Goal: Information Seeking & Learning: Learn about a topic

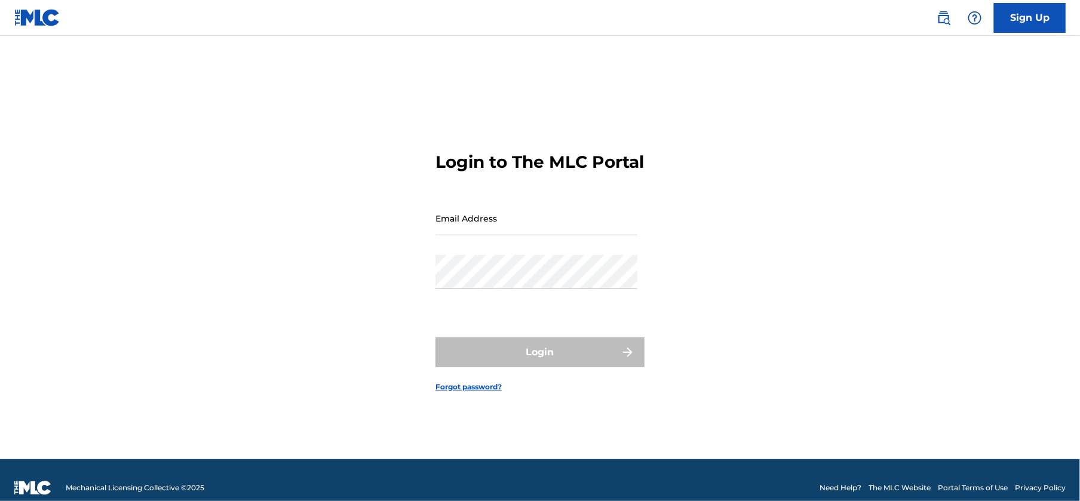
type input "[EMAIL_ADDRESS][DOMAIN_NAME]"
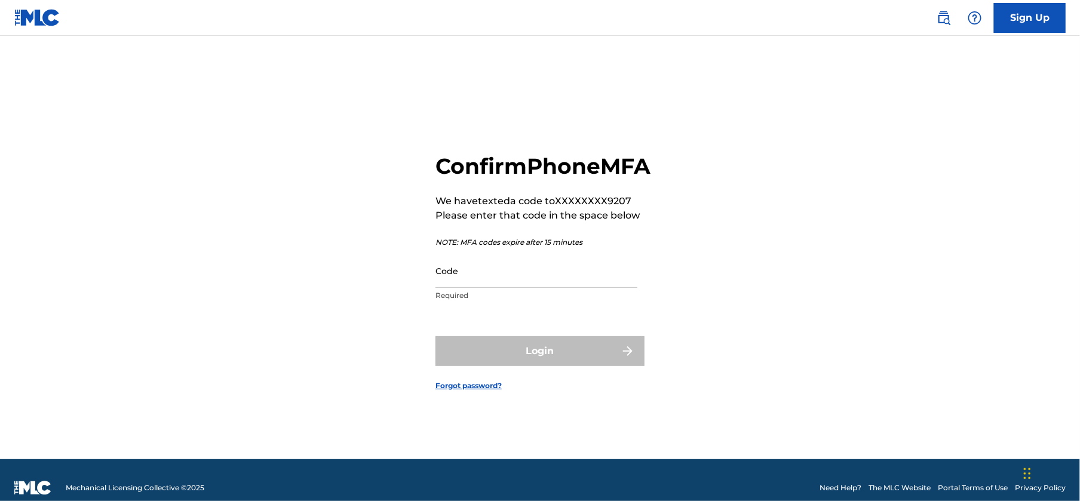
click at [439, 282] on input "Code" at bounding box center [536, 271] width 202 height 34
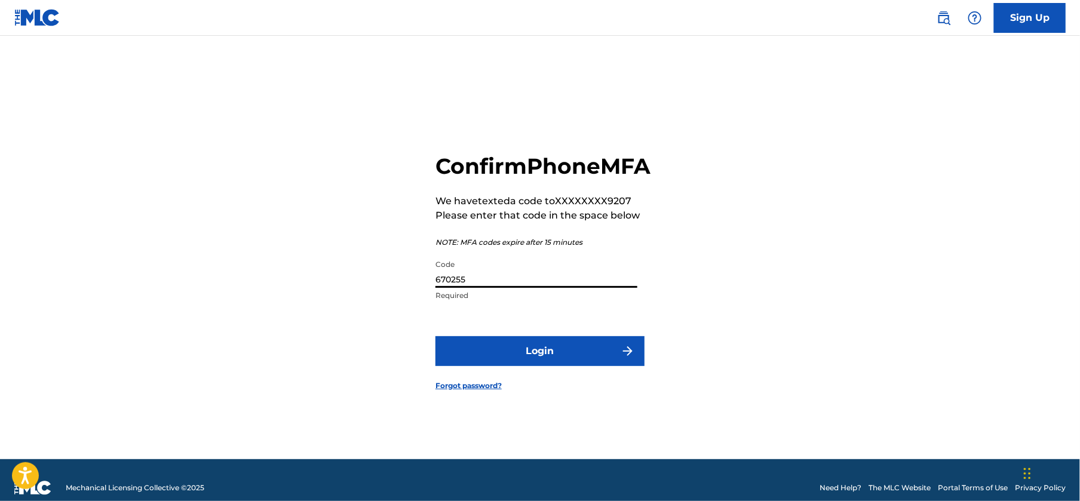
type input "670255"
click at [533, 359] on button "Login" at bounding box center [539, 351] width 209 height 30
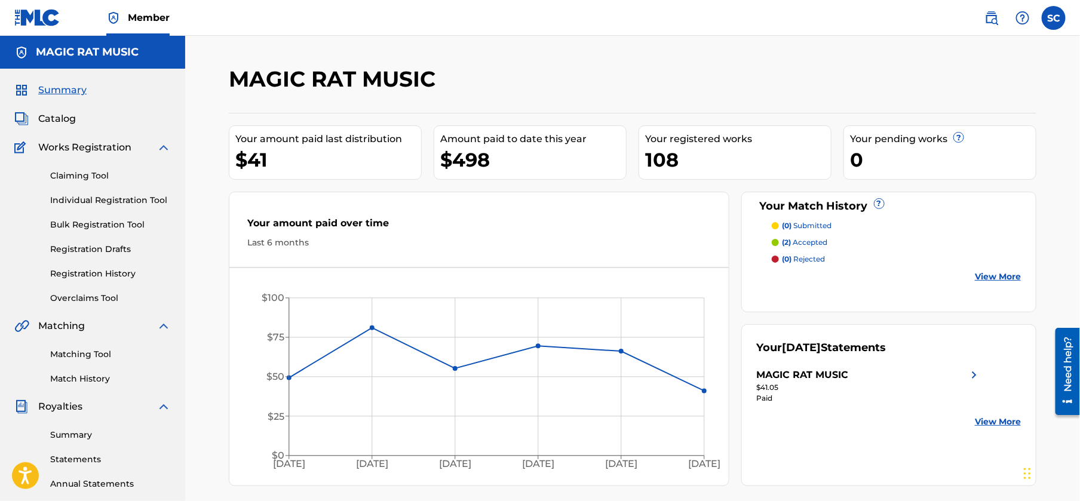
click at [63, 121] on span "Catalog" at bounding box center [57, 119] width 38 height 14
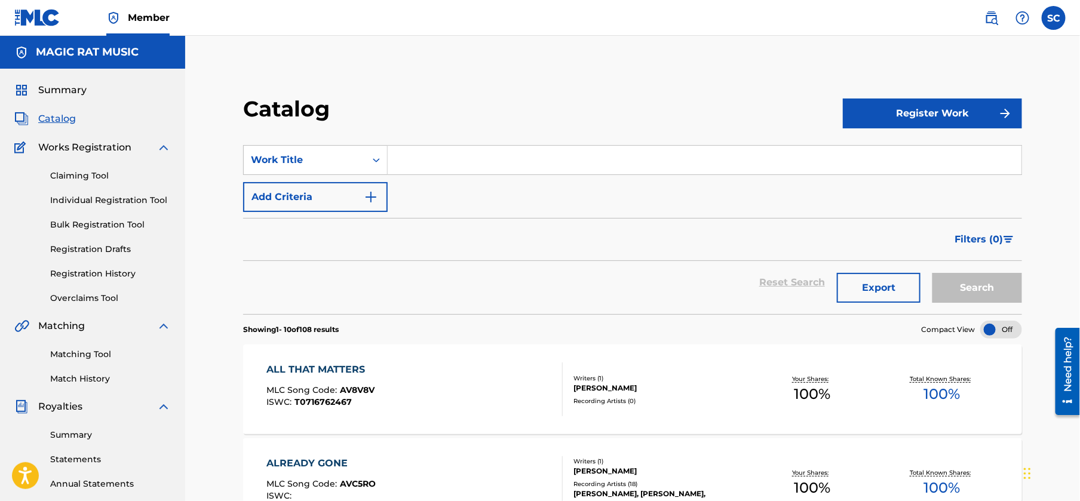
click at [432, 159] on input "Search Form" at bounding box center [705, 160] width 634 height 29
type input "c"
type input "b"
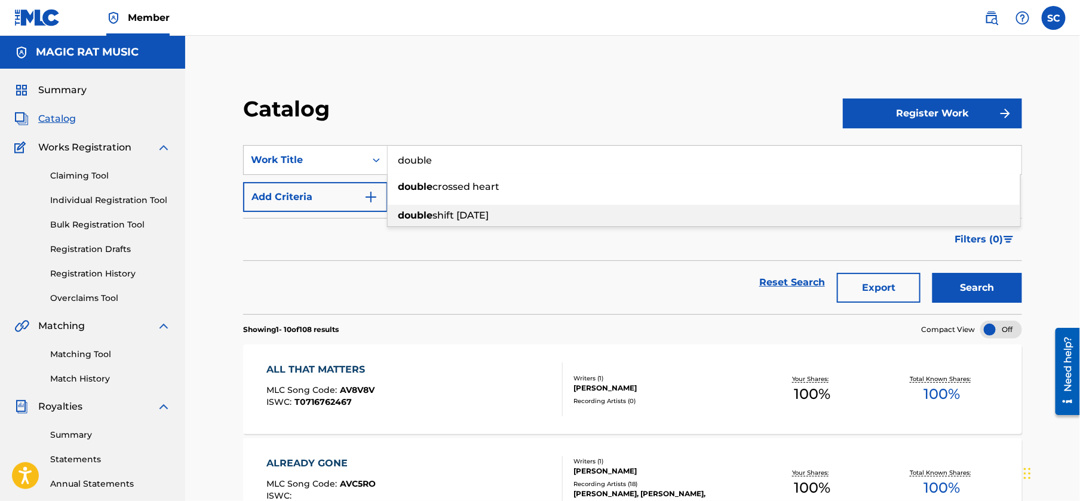
click at [453, 211] on span "shift [DATE]" at bounding box center [460, 215] width 56 height 11
type input "double shift [DATE]"
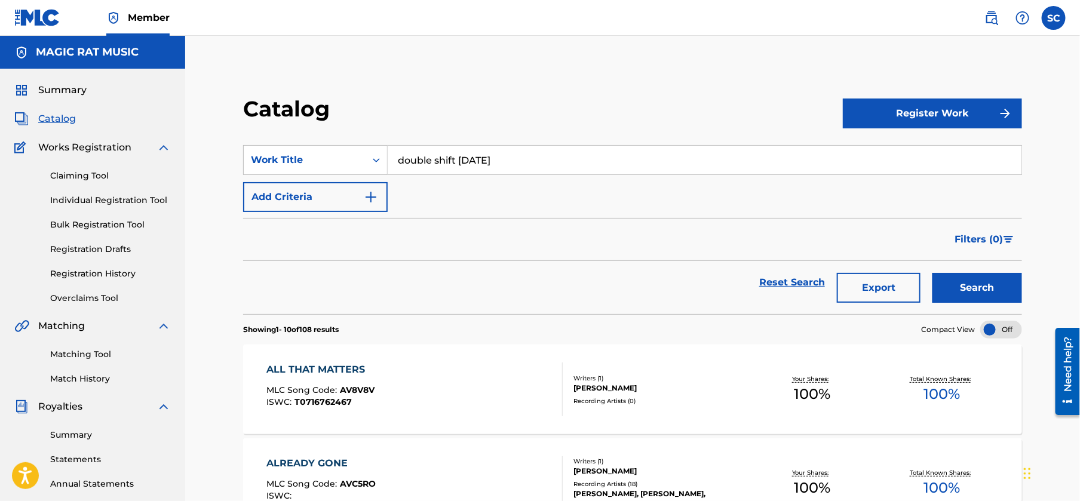
click at [970, 279] on button "Search" at bounding box center [977, 288] width 90 height 30
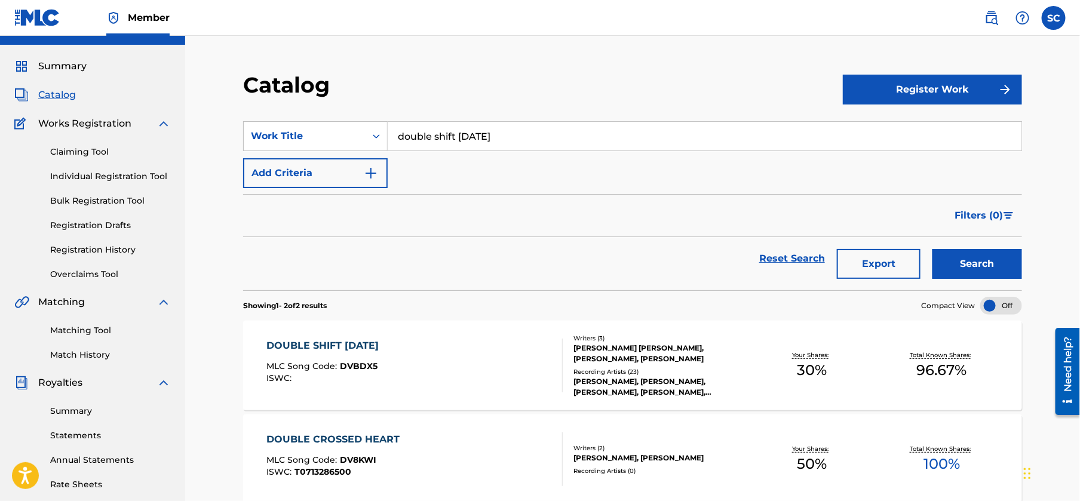
scroll to position [24, 0]
click at [368, 344] on div "DOUBLE SHIFT [DATE]" at bounding box center [325, 345] width 118 height 14
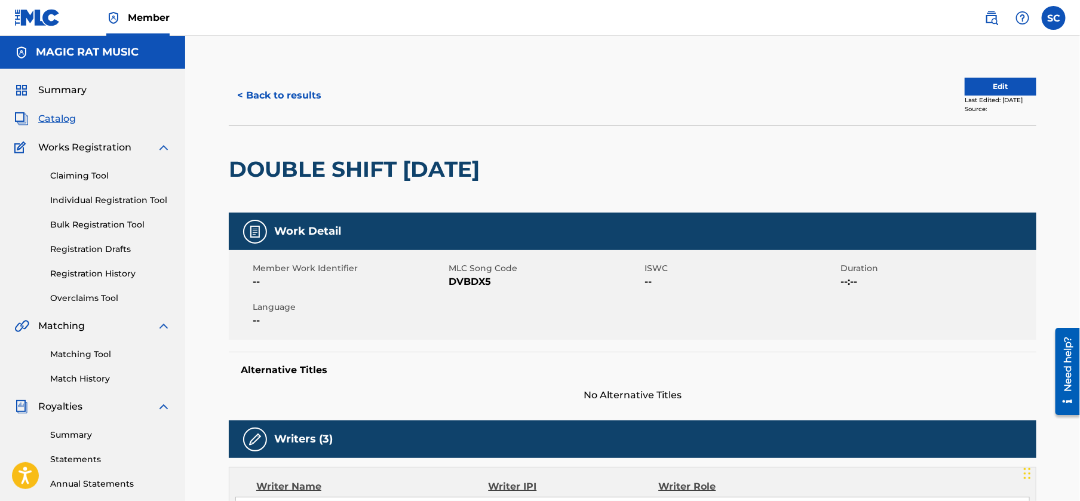
click at [1053, 21] on label at bounding box center [1053, 18] width 24 height 24
click at [1053, 18] on input "SC [PERSON_NAME] [EMAIL_ADDRESS][DOMAIN_NAME] Notification Preferences Profile …" at bounding box center [1053, 18] width 0 height 0
click at [940, 164] on p "Log out" at bounding box center [938, 169] width 28 height 11
click at [1053, 18] on input "SC [PERSON_NAME] [EMAIL_ADDRESS][DOMAIN_NAME] Notification Preferences Profile …" at bounding box center [1053, 18] width 0 height 0
